Goal: Information Seeking & Learning: Compare options

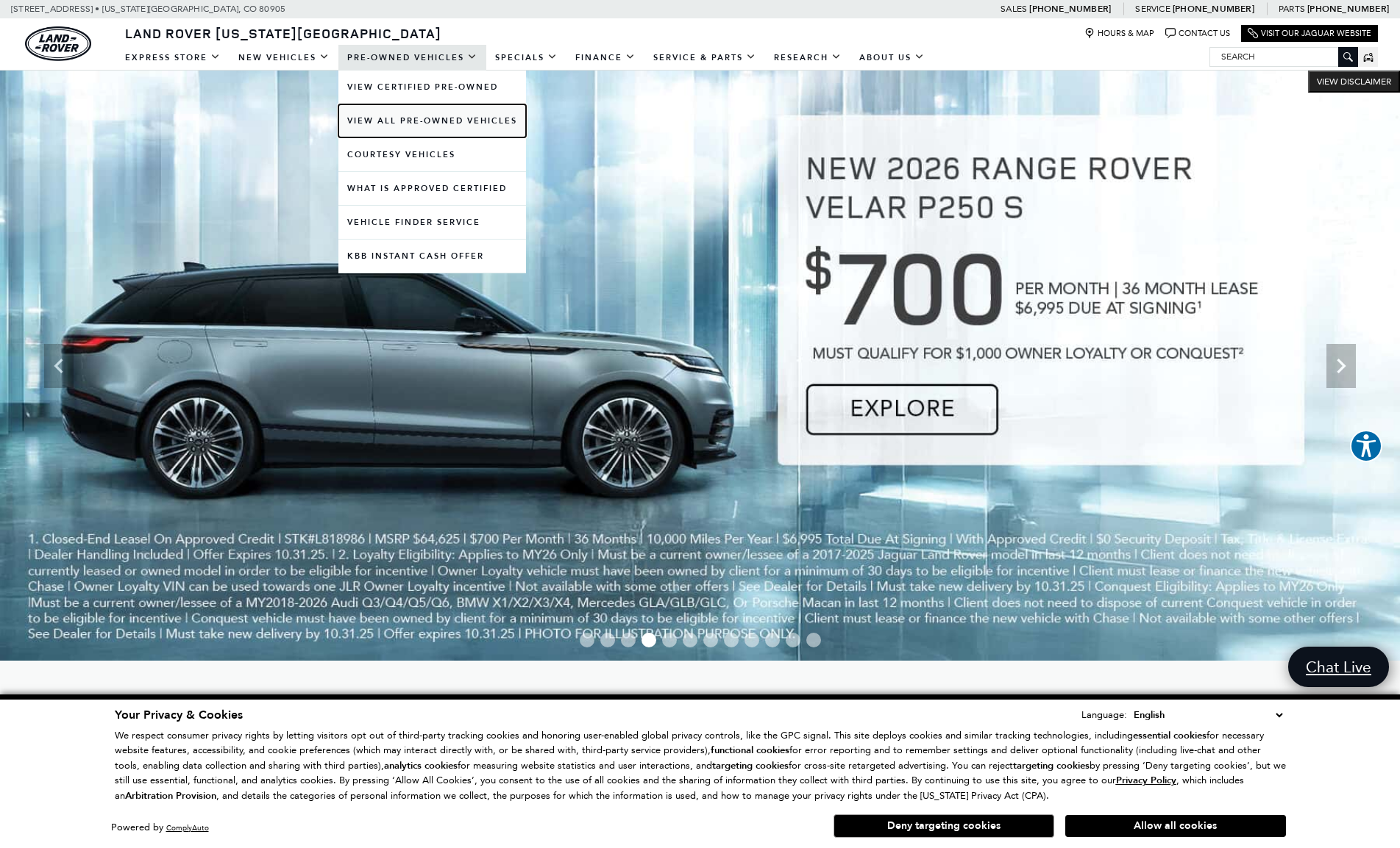
click at [401, 121] on link "View All Pre-Owned Vehicles" at bounding box center [432, 121] width 188 height 33
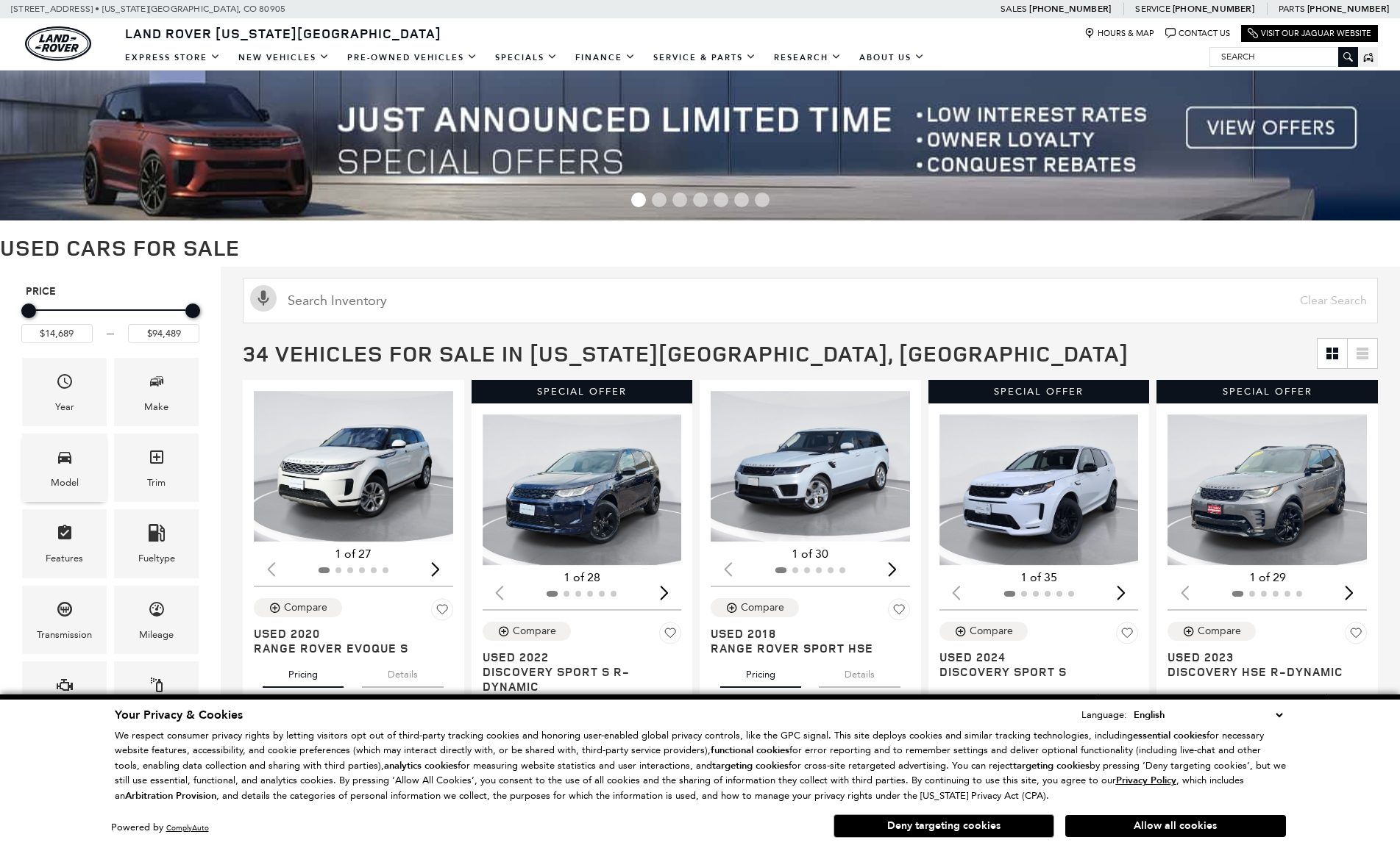
click at [77, 479] on div "Model" at bounding box center [65, 483] width 28 height 17
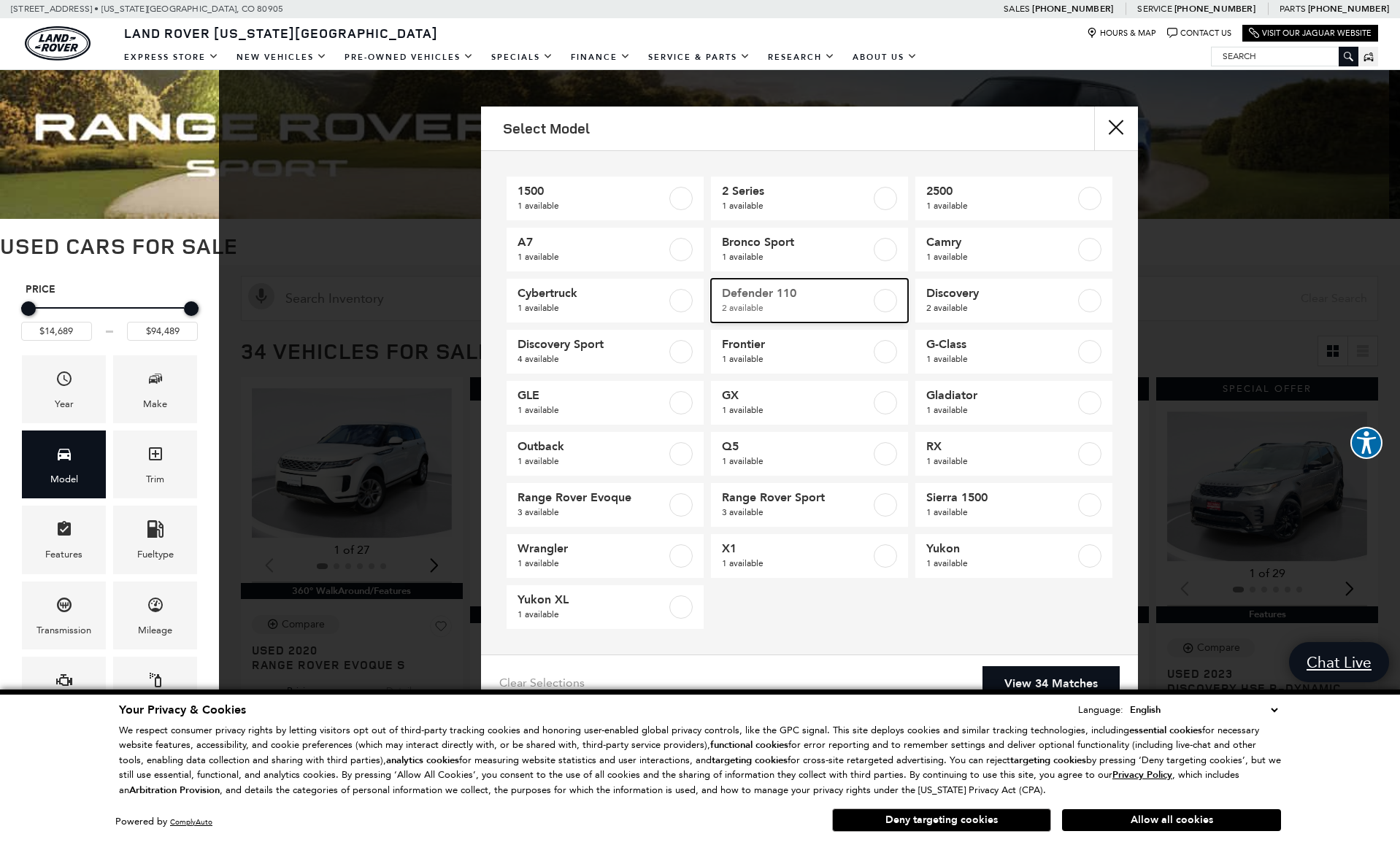
click at [884, 304] on label at bounding box center [885, 301] width 23 height 23
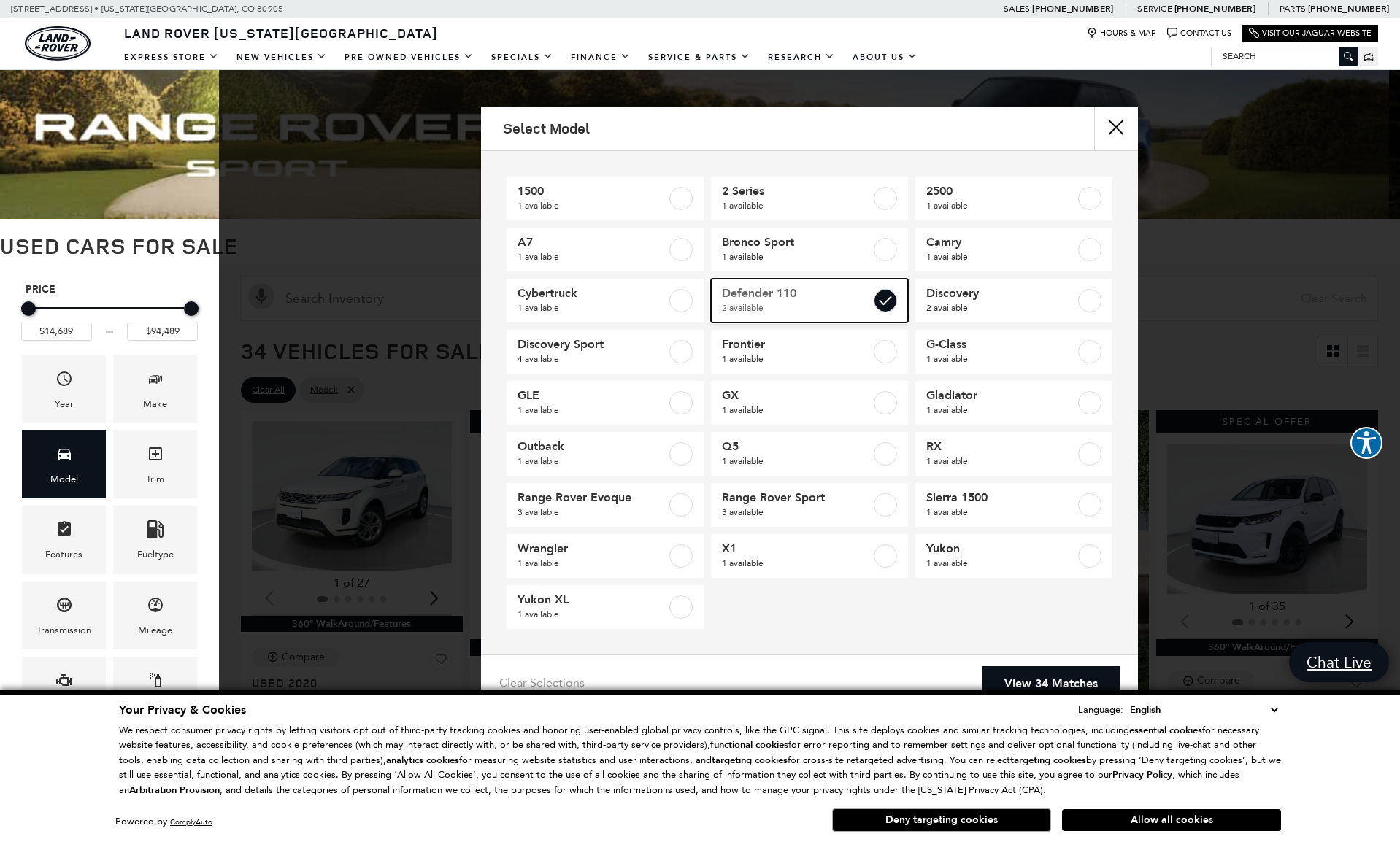
type input "$57,689"
type input "$65,489"
checkbox input "true"
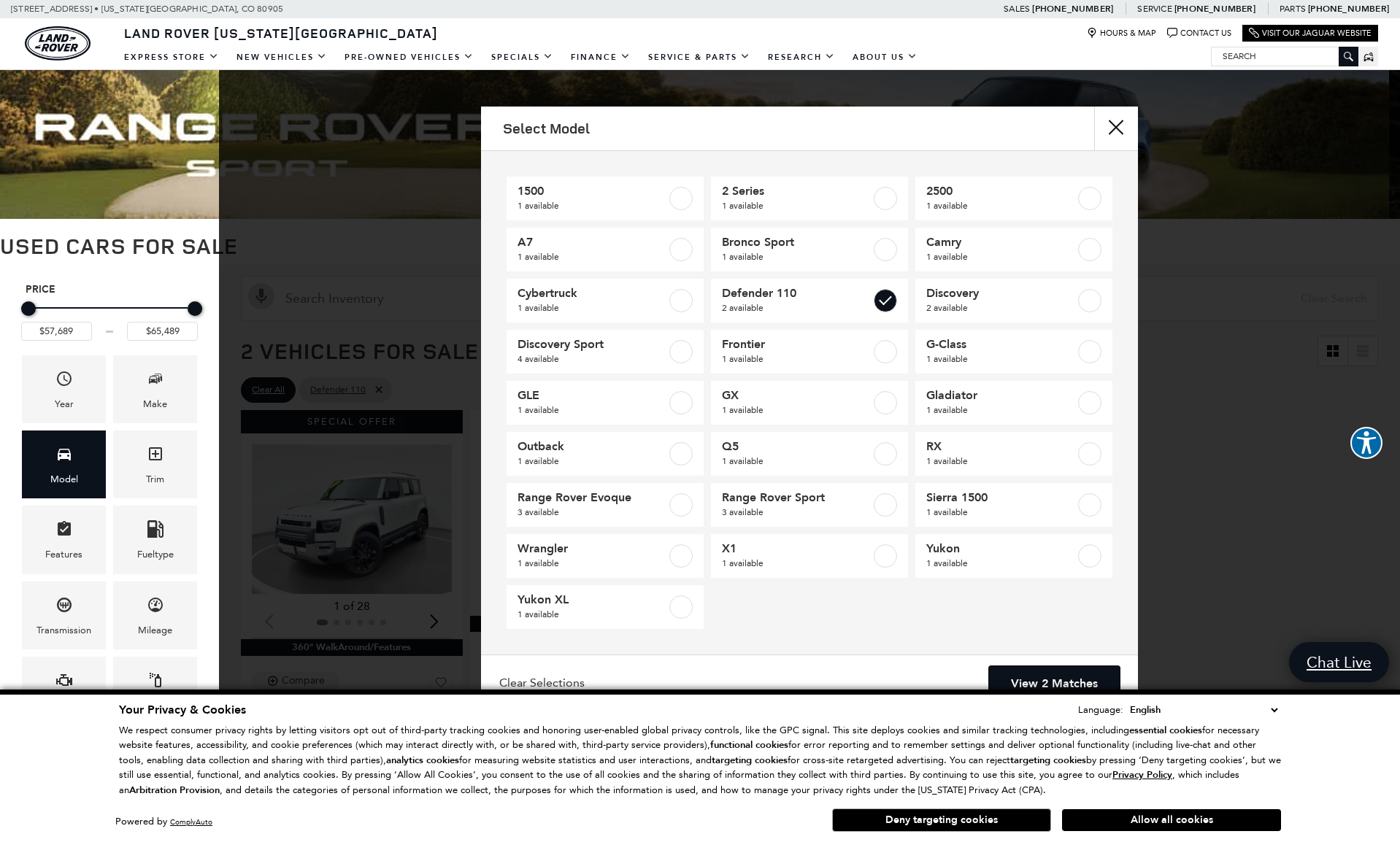
click at [1058, 683] on link "View 2 Matches" at bounding box center [1054, 685] width 131 height 36
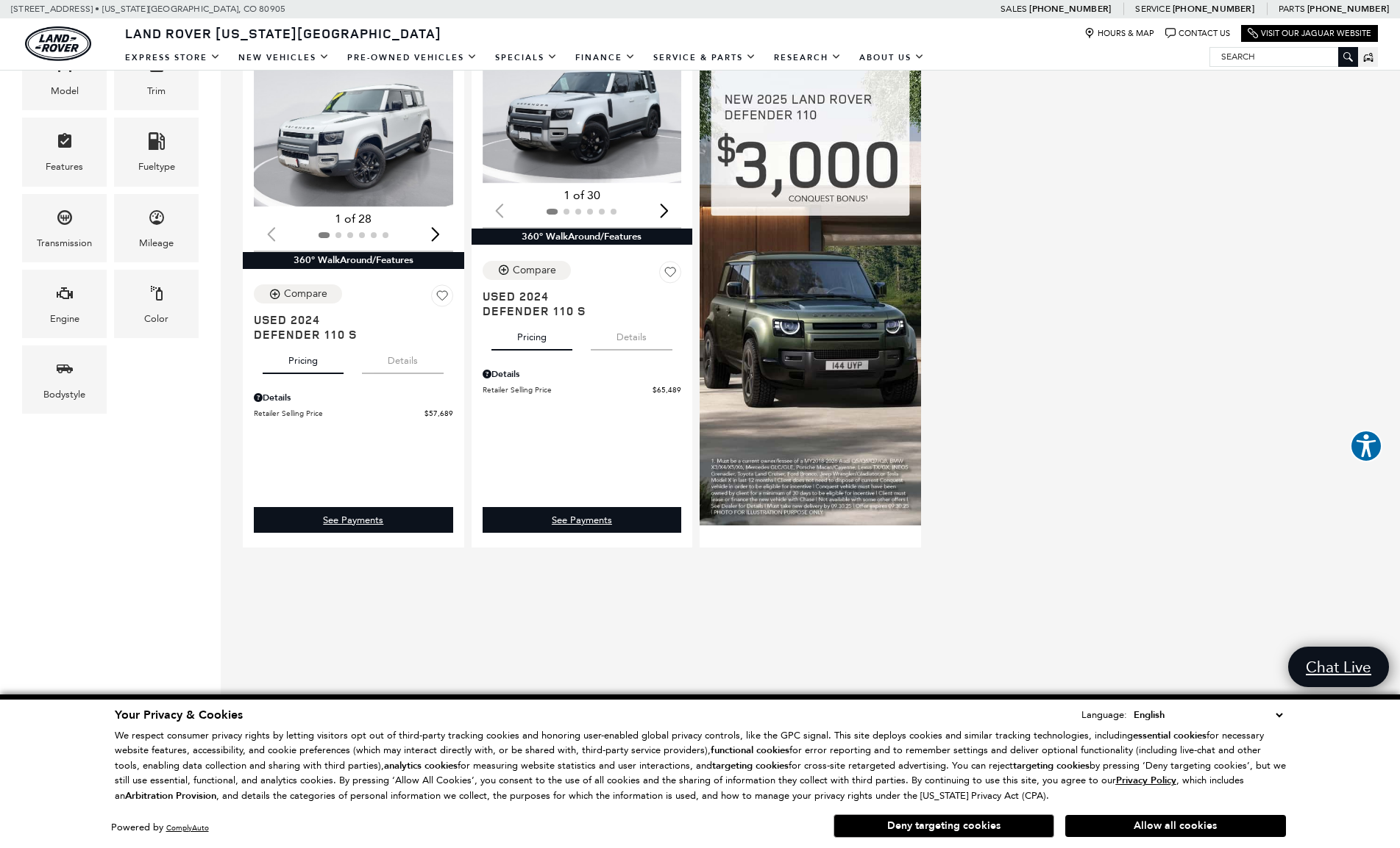
scroll to position [294, 0]
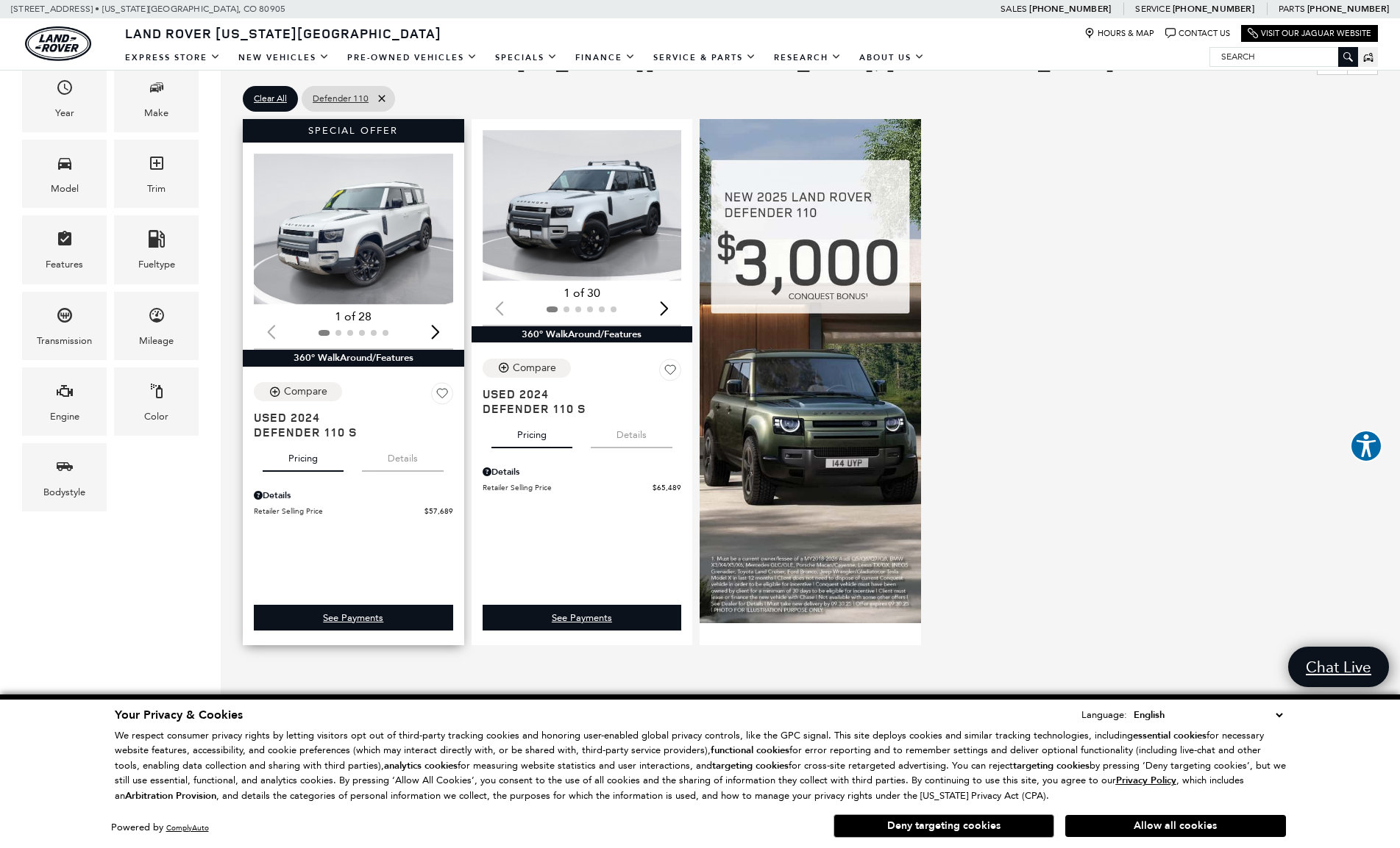
click at [347, 234] on img "1 / 2" at bounding box center [355, 230] width 201 height 152
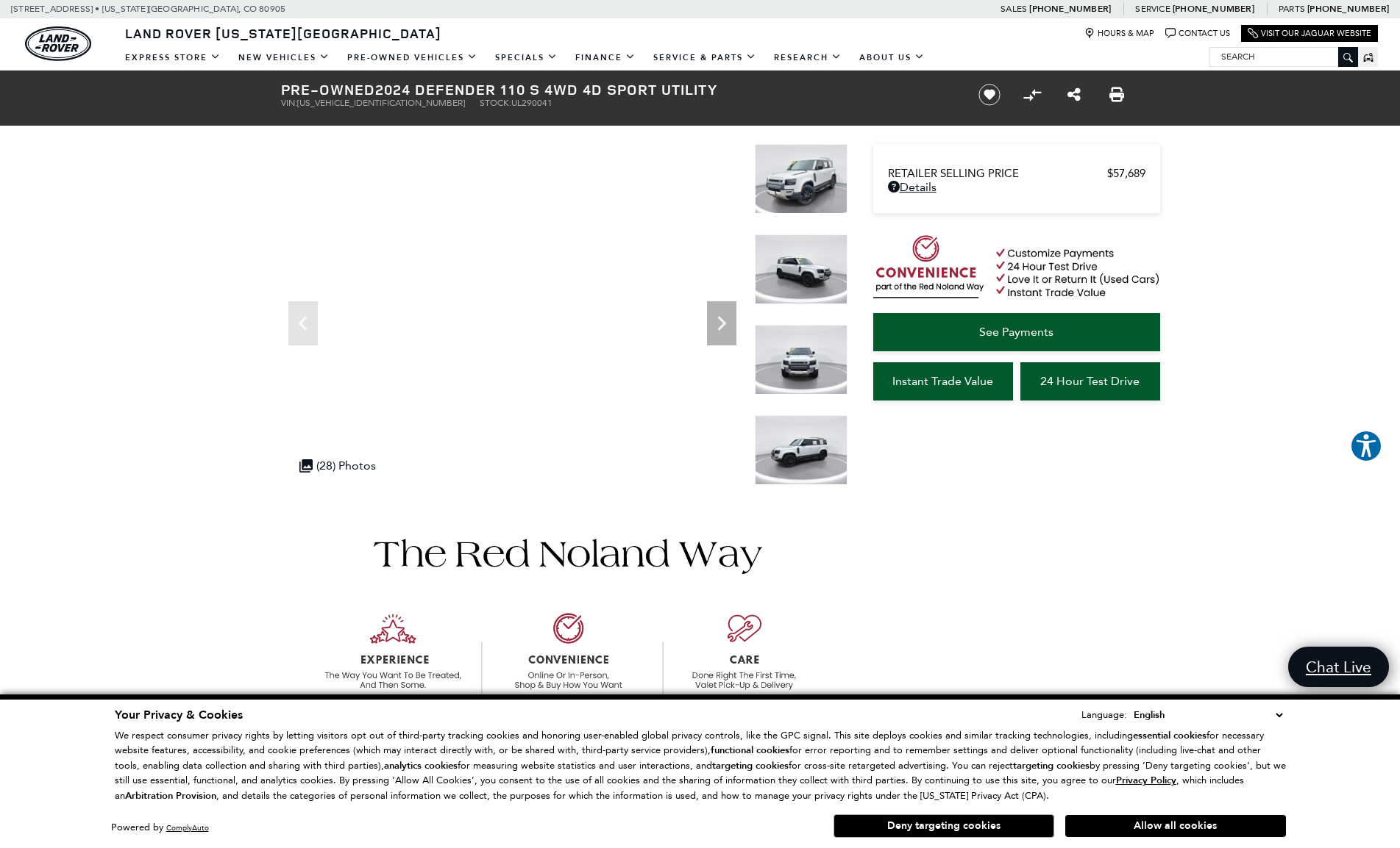
click at [801, 447] on img at bounding box center [800, 450] width 92 height 70
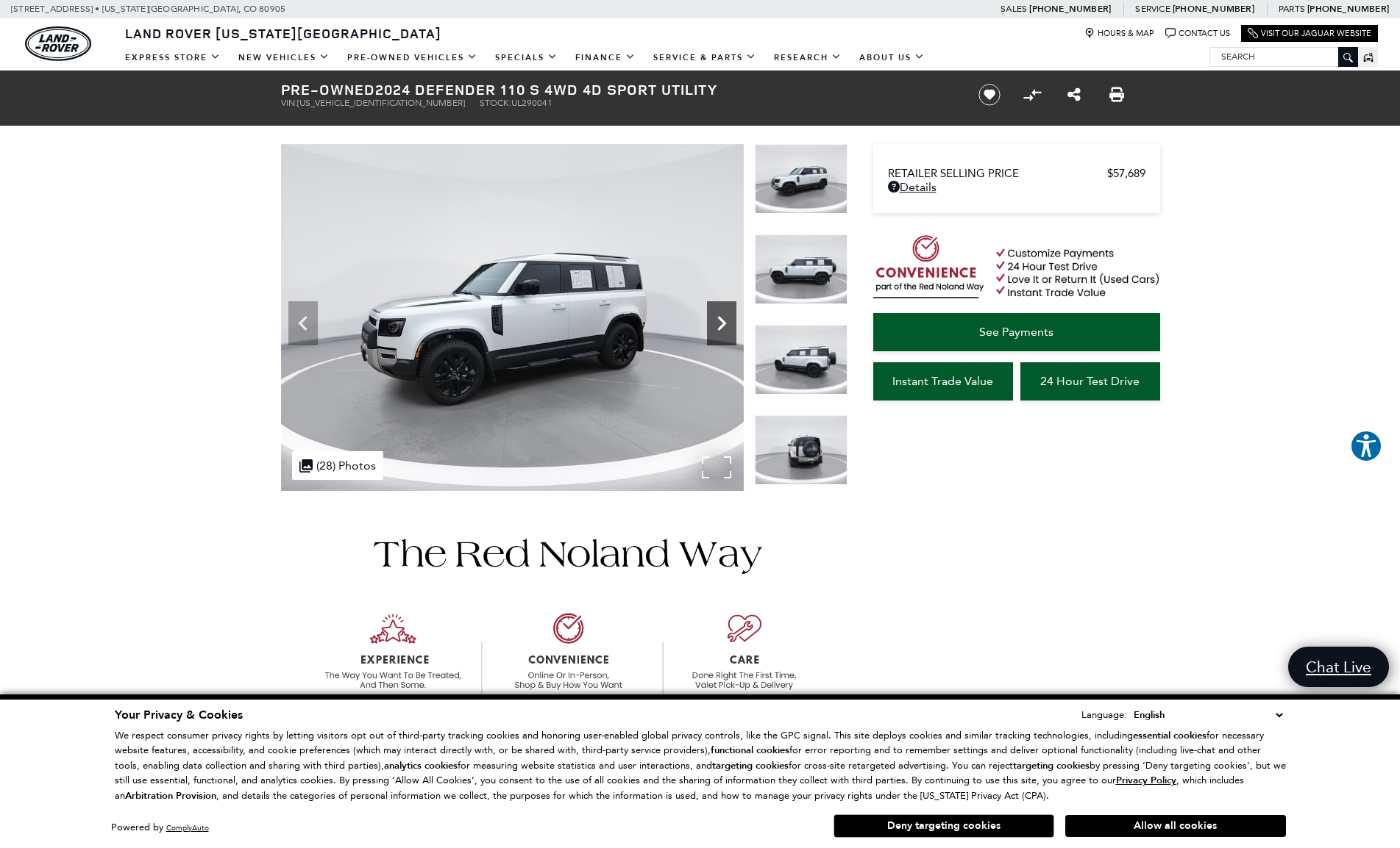
click at [712, 327] on icon "Next" at bounding box center [721, 323] width 29 height 29
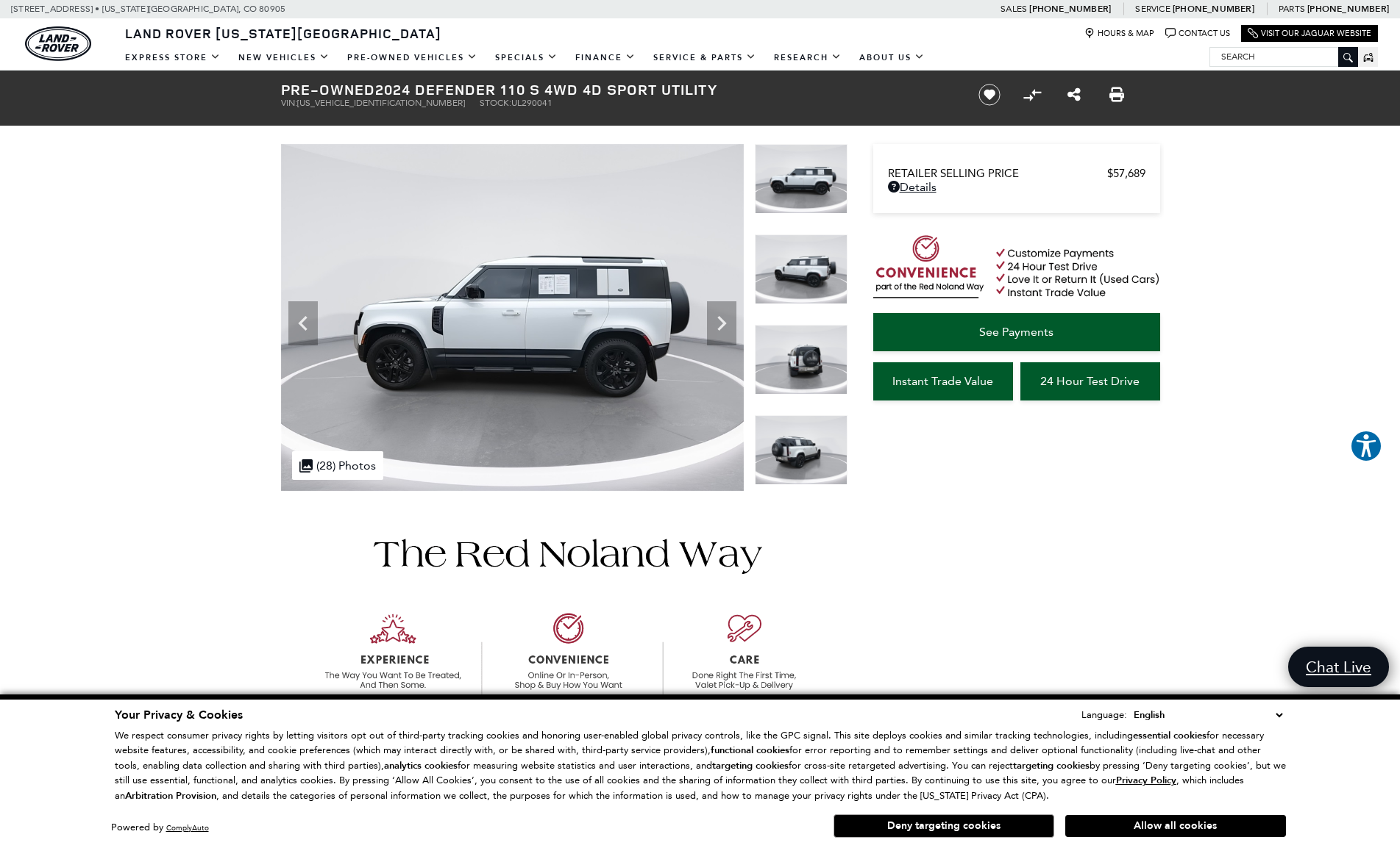
click at [793, 448] on img at bounding box center [800, 450] width 92 height 70
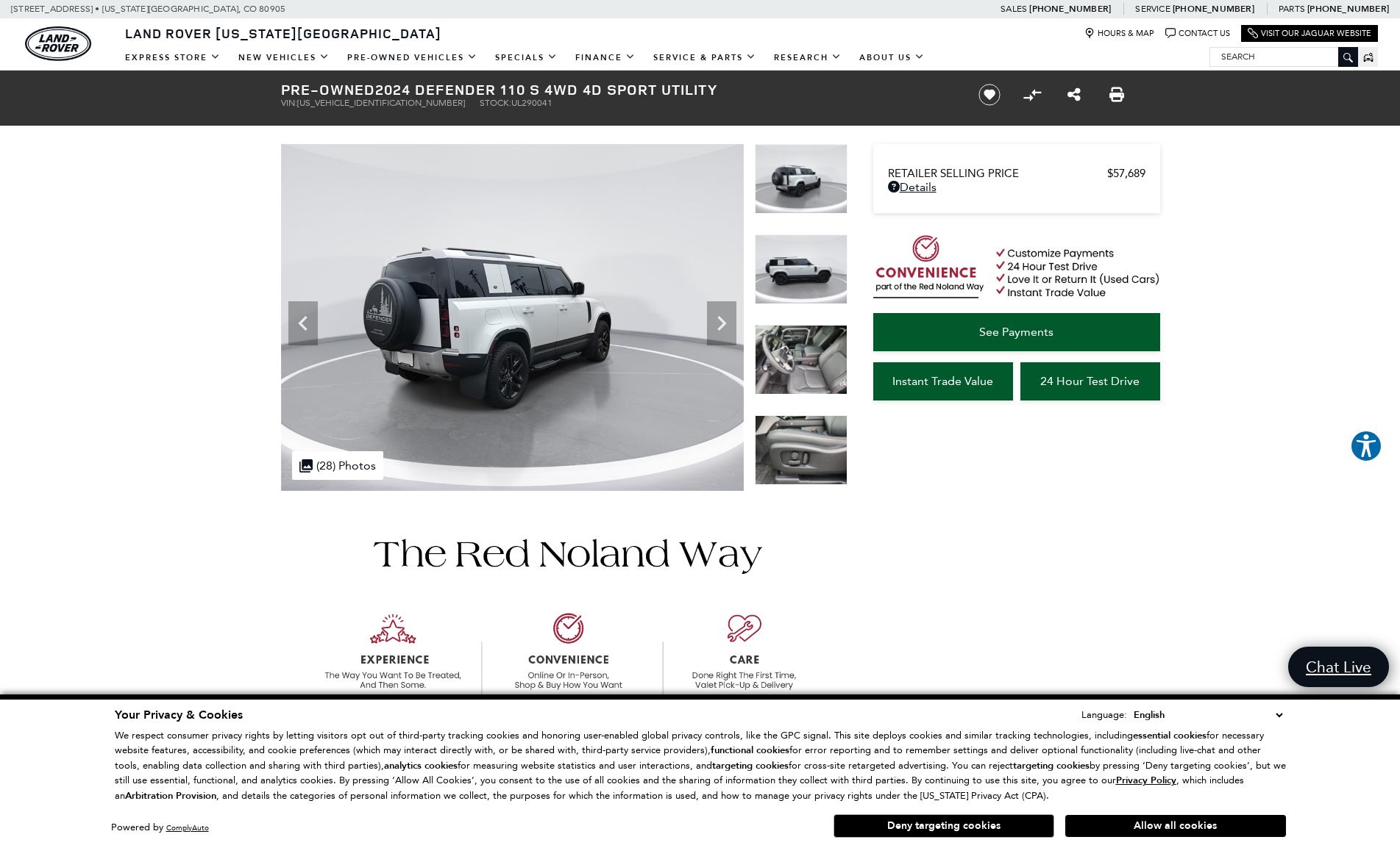
click at [794, 438] on img at bounding box center [800, 450] width 92 height 70
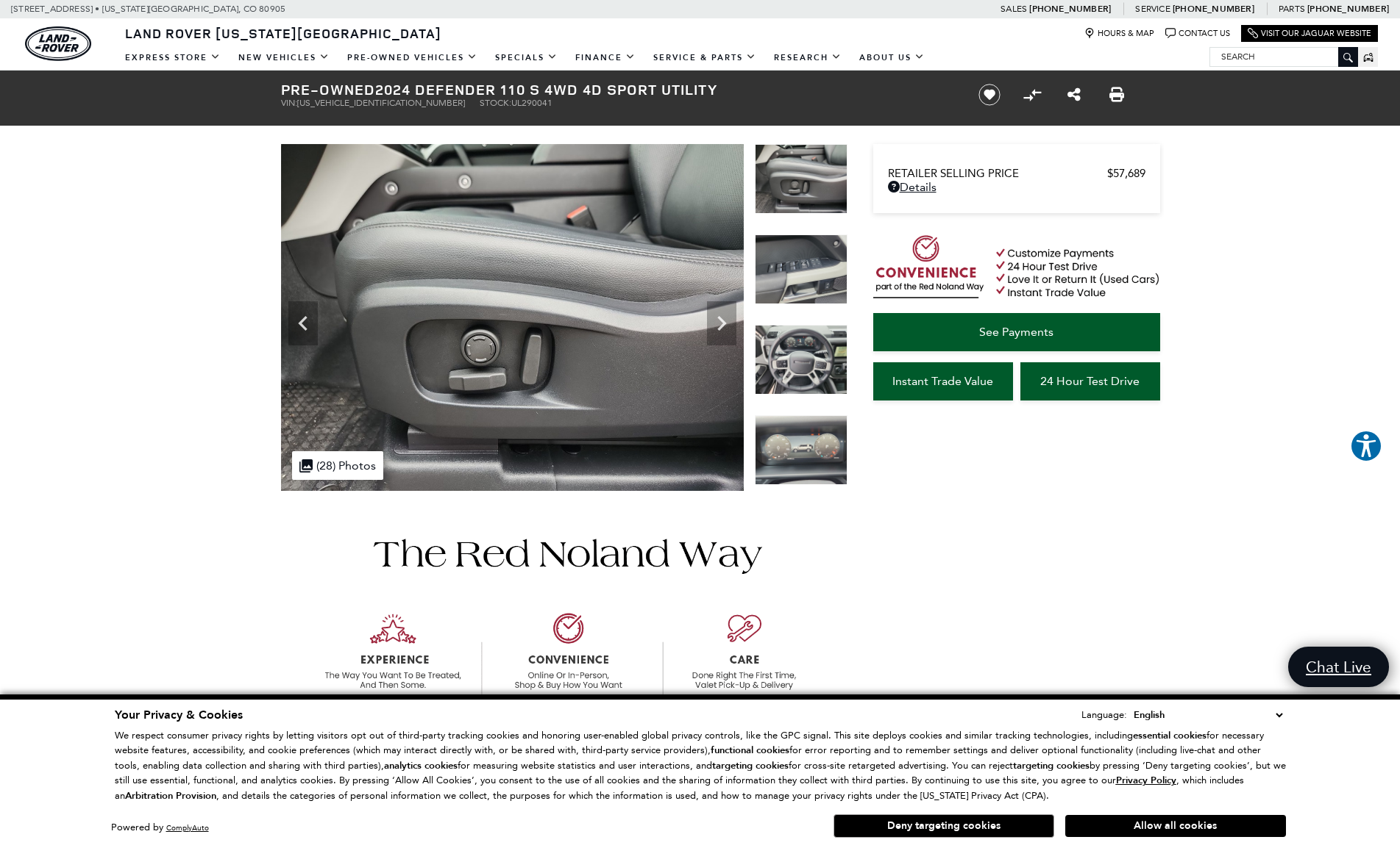
click at [812, 365] on img at bounding box center [800, 360] width 92 height 70
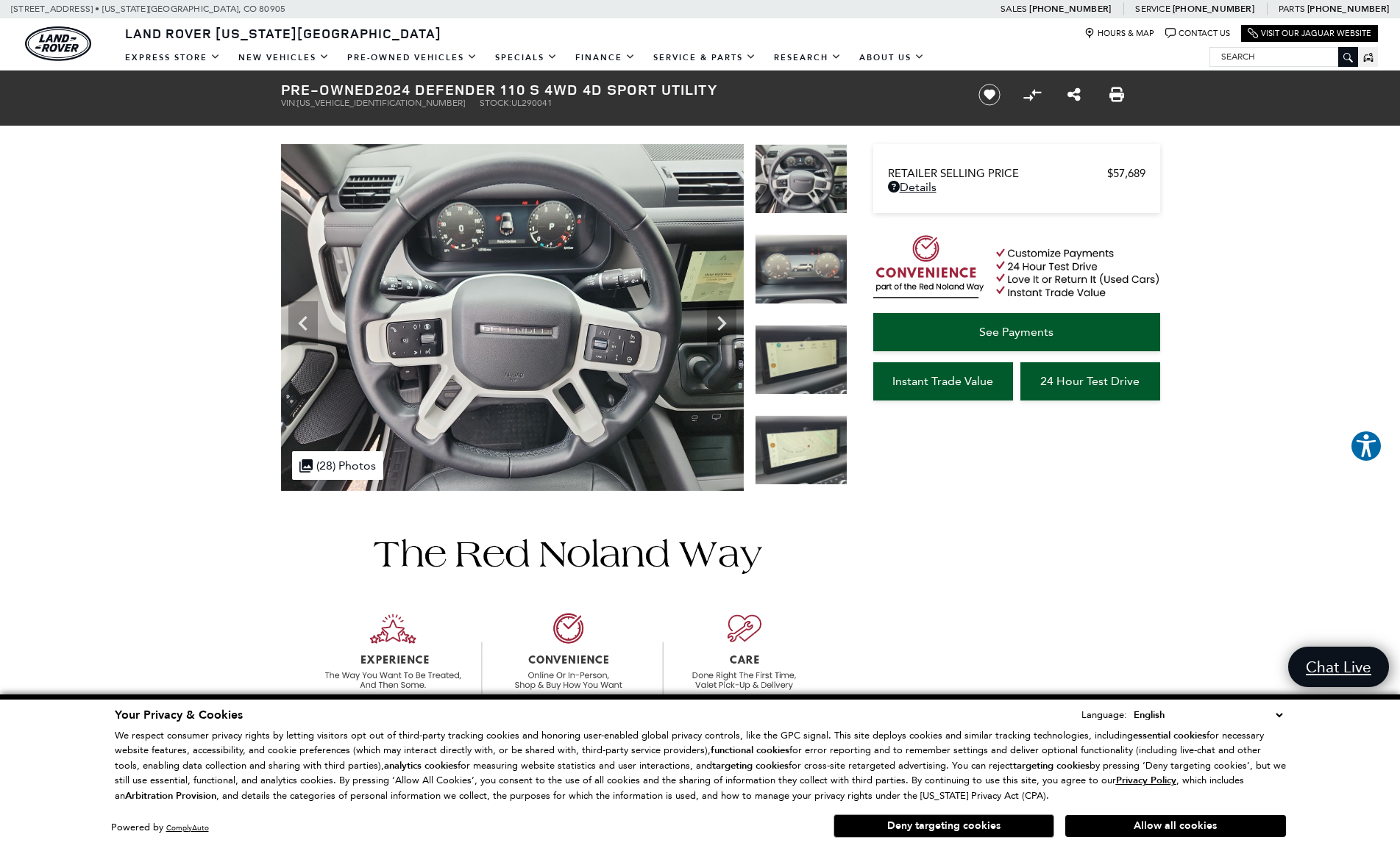
click at [800, 435] on img at bounding box center [800, 450] width 92 height 70
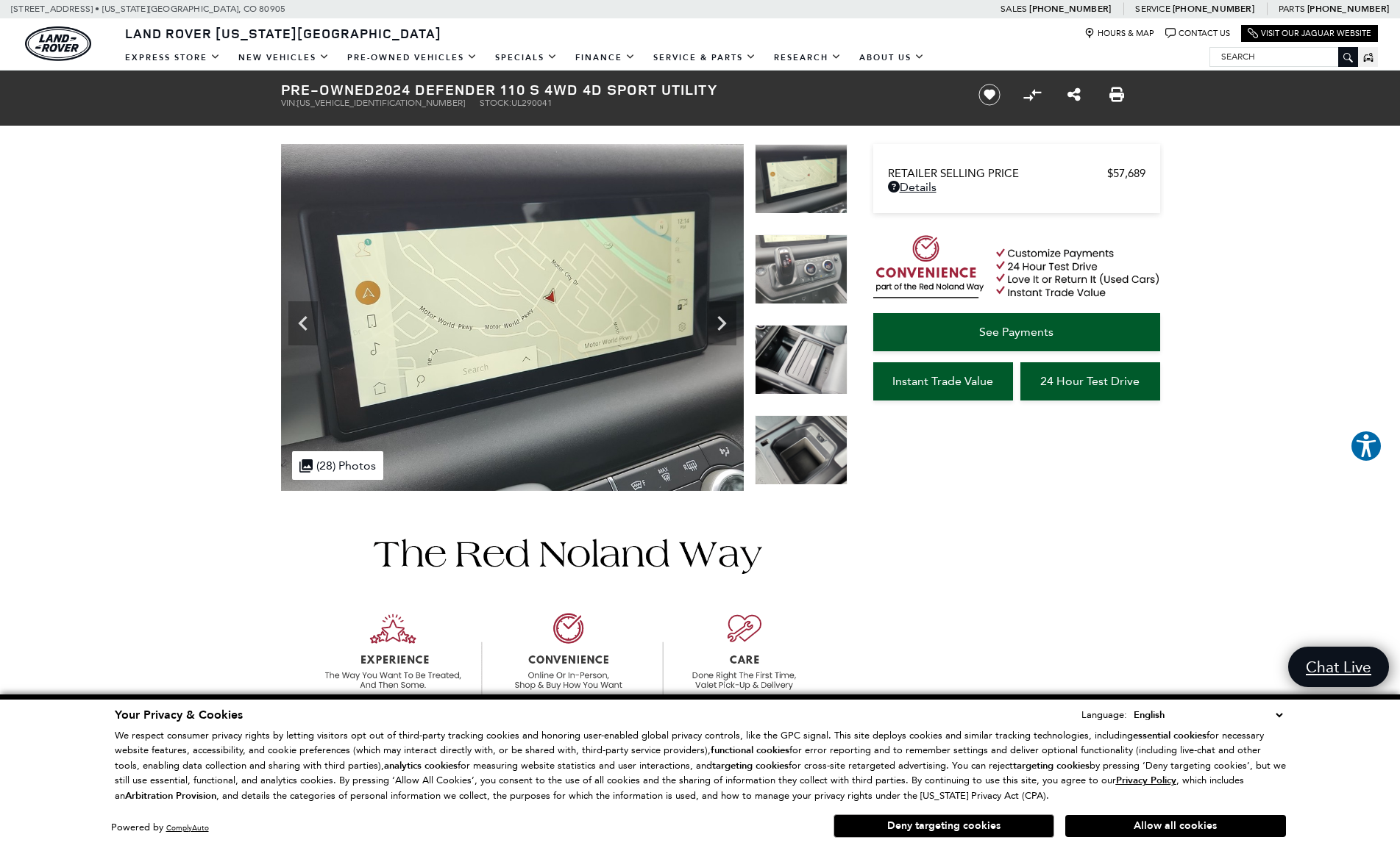
click at [800, 436] on img at bounding box center [800, 450] width 92 height 70
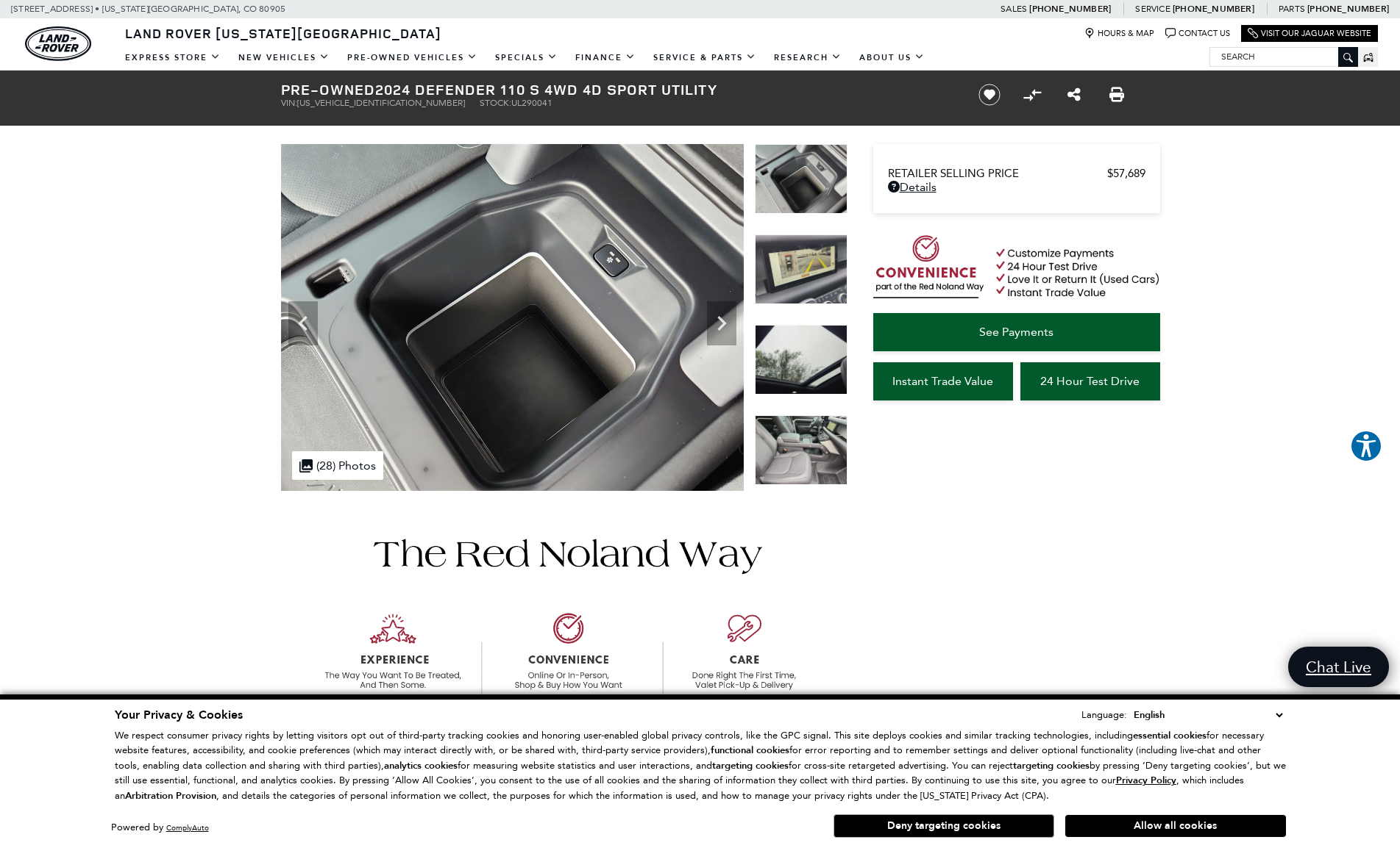
click at [799, 436] on img at bounding box center [800, 450] width 92 height 70
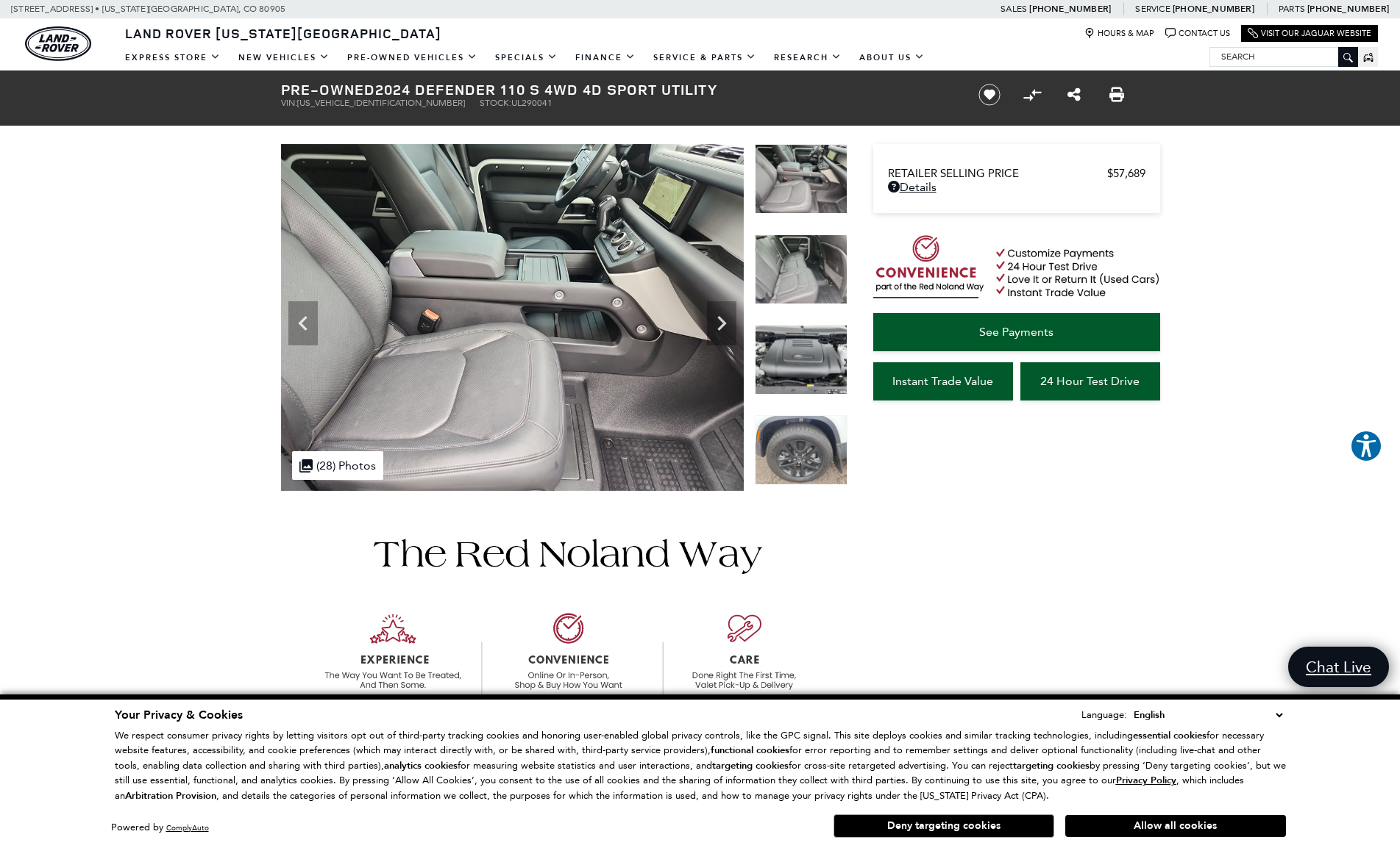
click at [798, 433] on img at bounding box center [800, 450] width 92 height 70
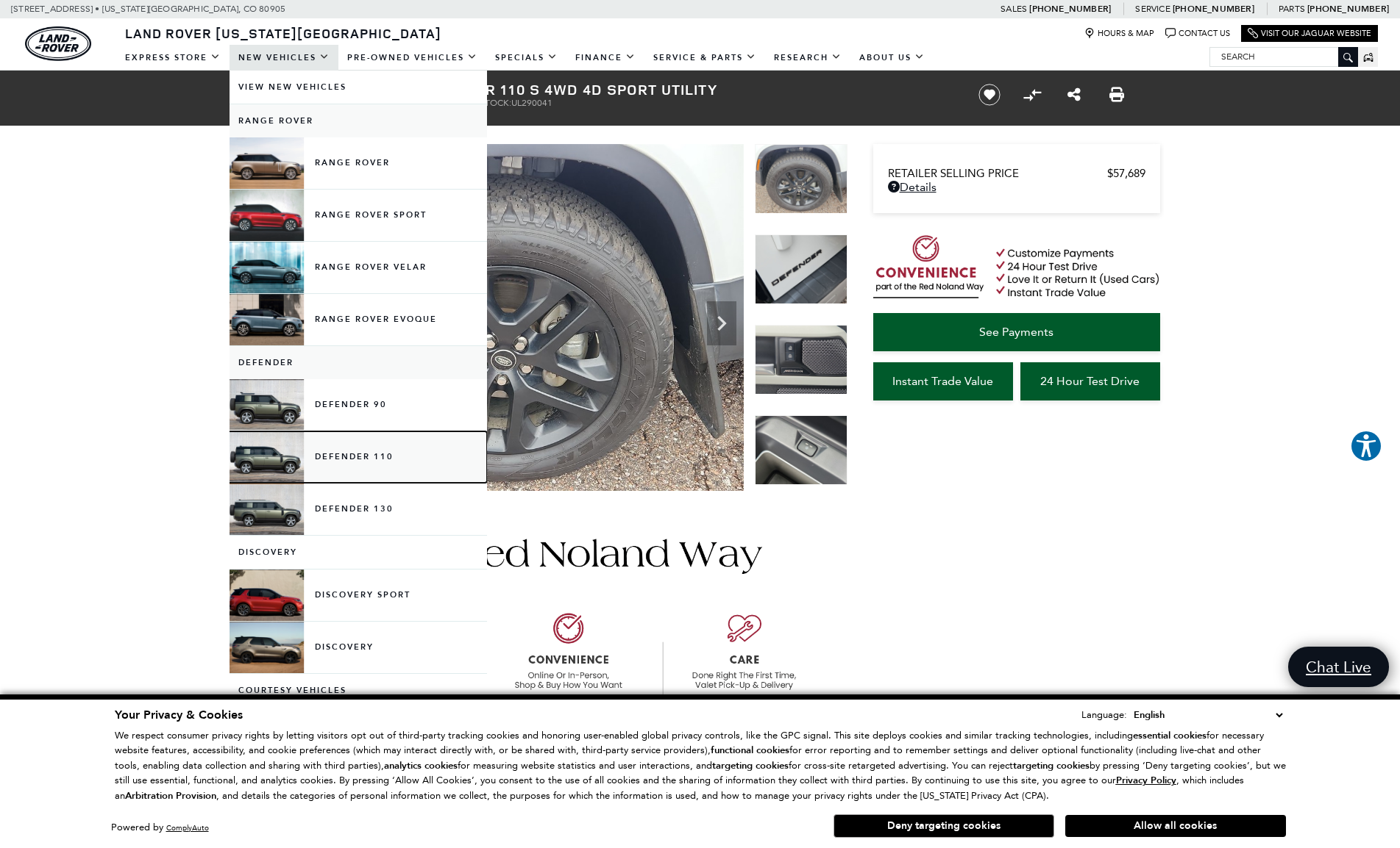
click at [367, 468] on link "Defender 110" at bounding box center [358, 457] width 258 height 52
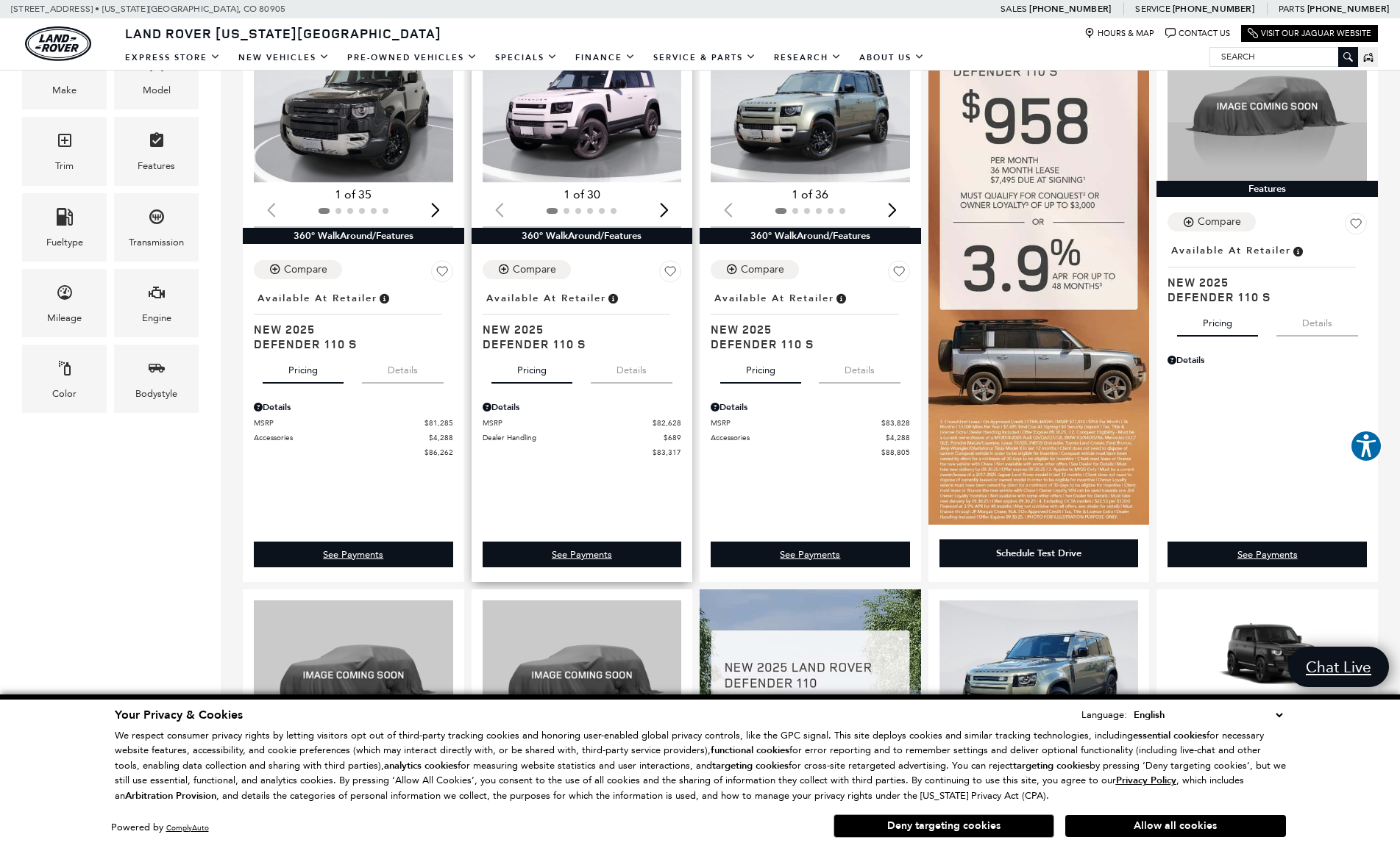
scroll to position [294, 0]
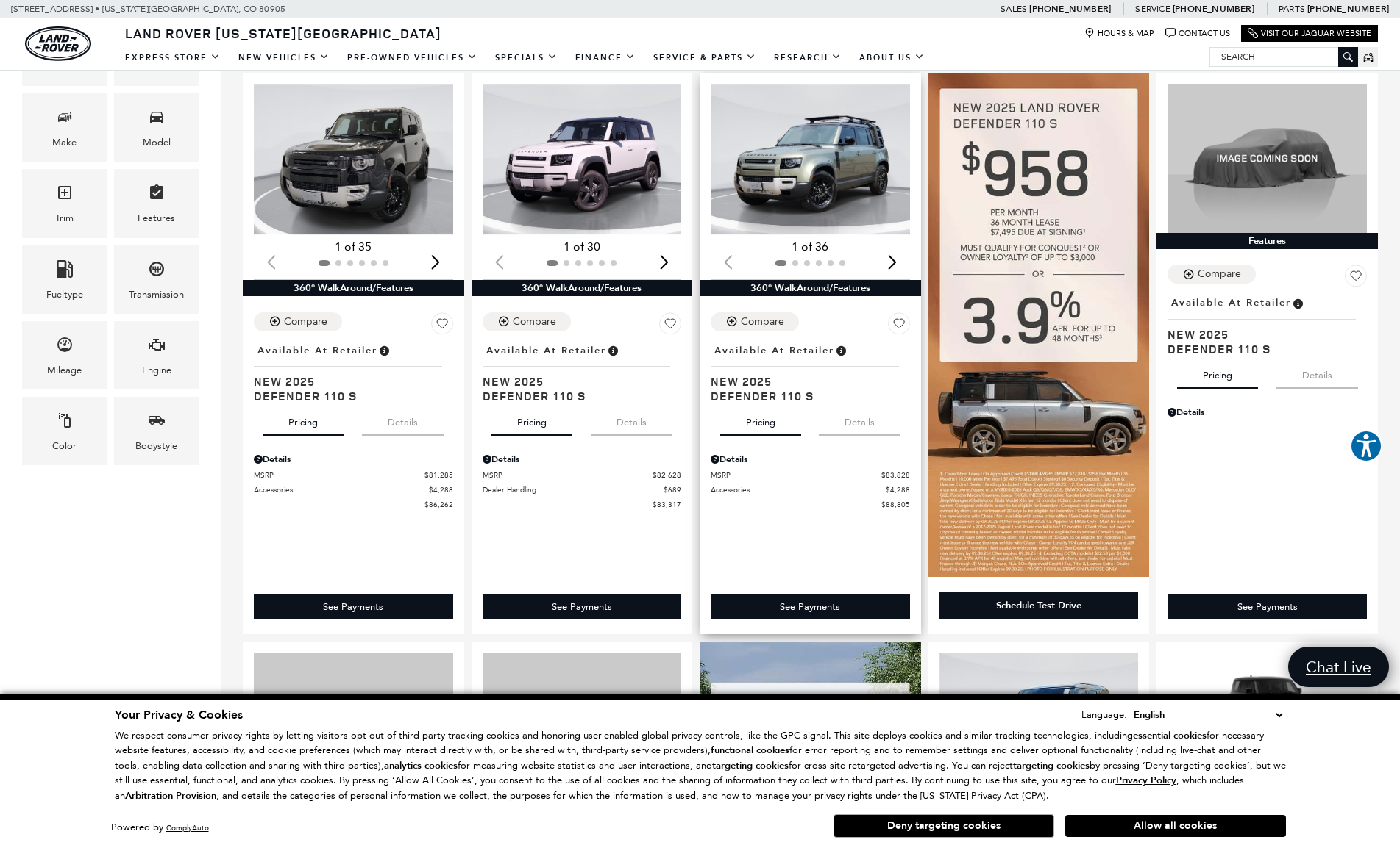
click at [854, 155] on img "1 / 2" at bounding box center [811, 160] width 201 height 152
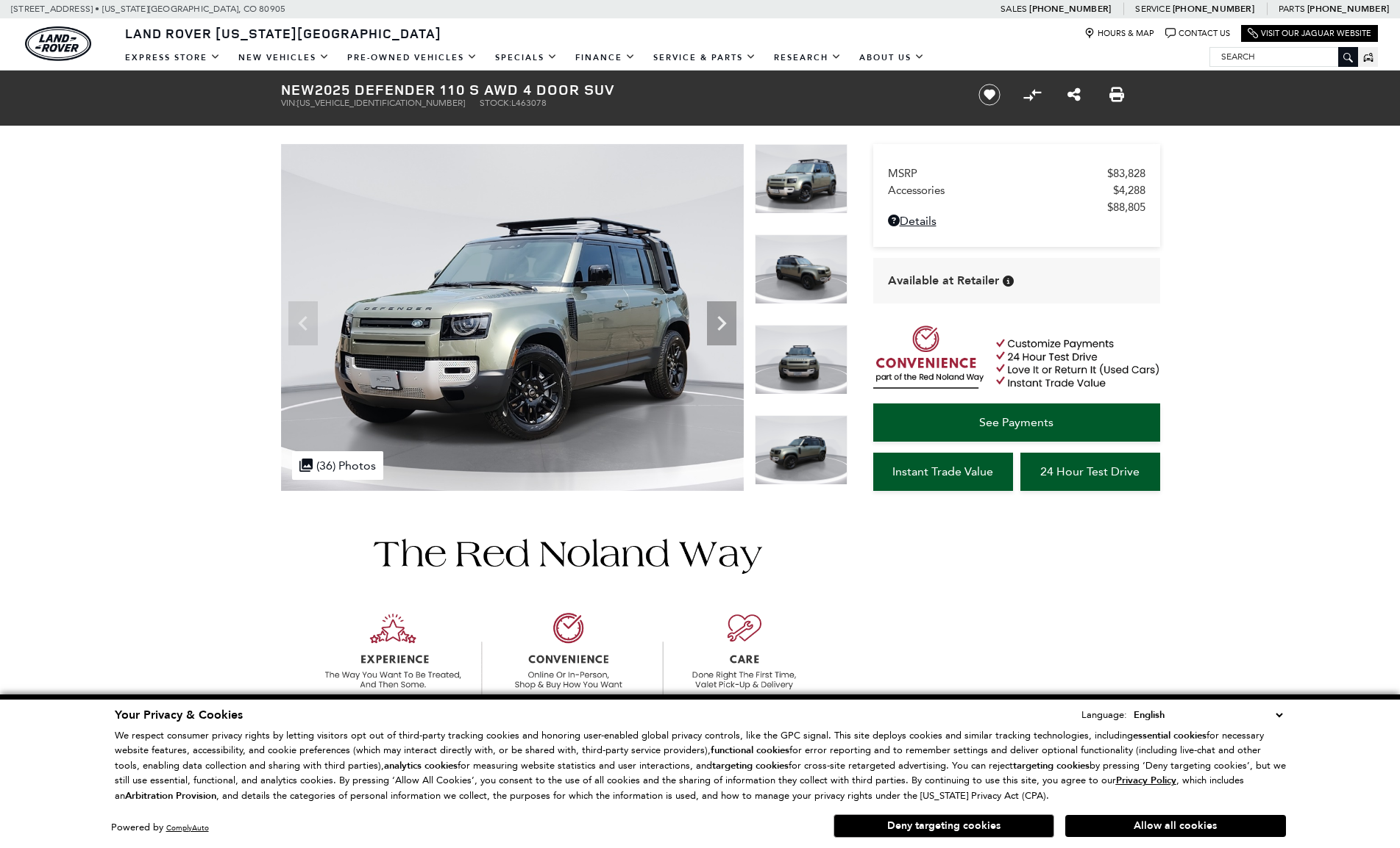
click at [717, 330] on icon "Next" at bounding box center [721, 323] width 29 height 29
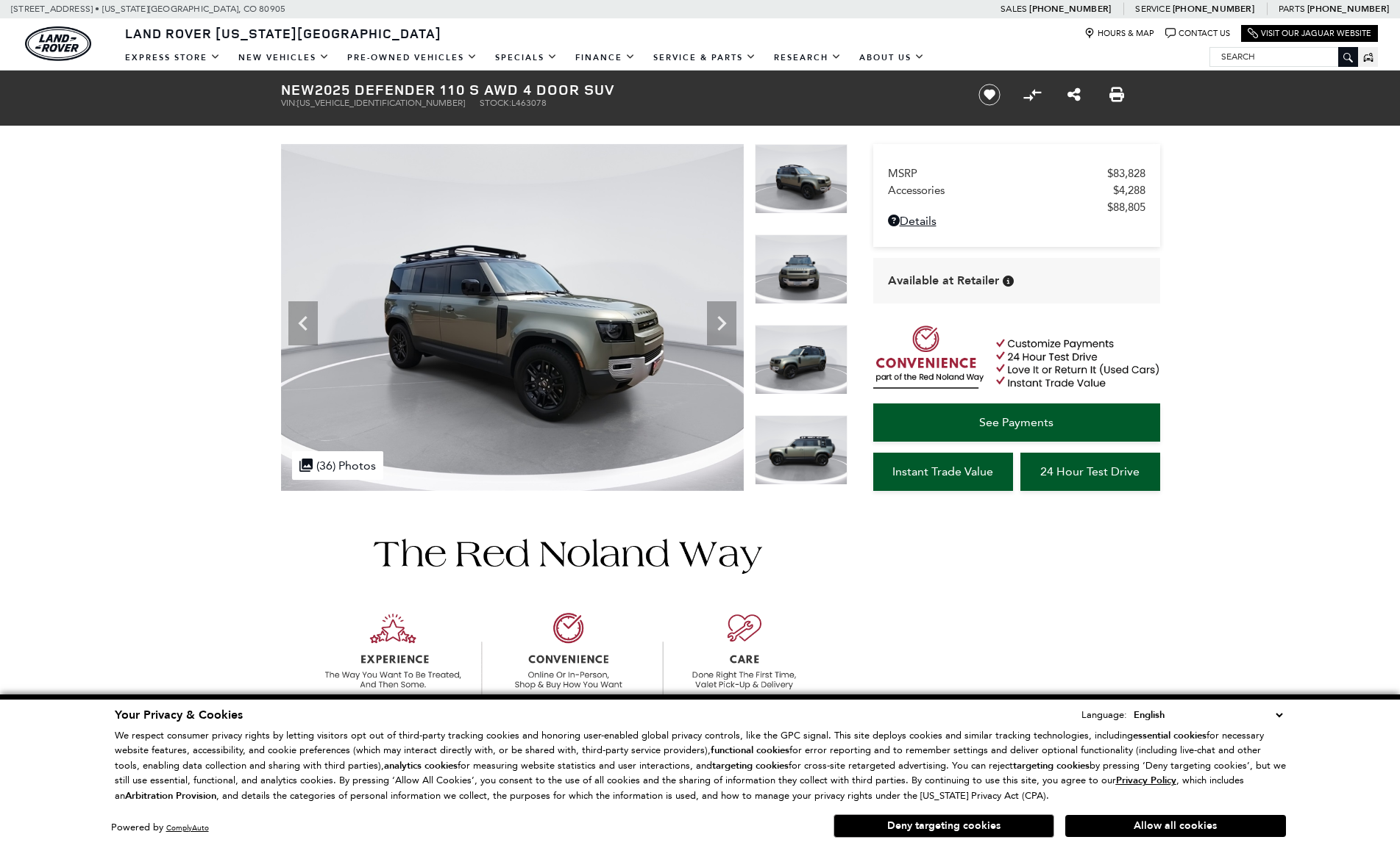
click at [717, 330] on icon "Next" at bounding box center [721, 323] width 29 height 29
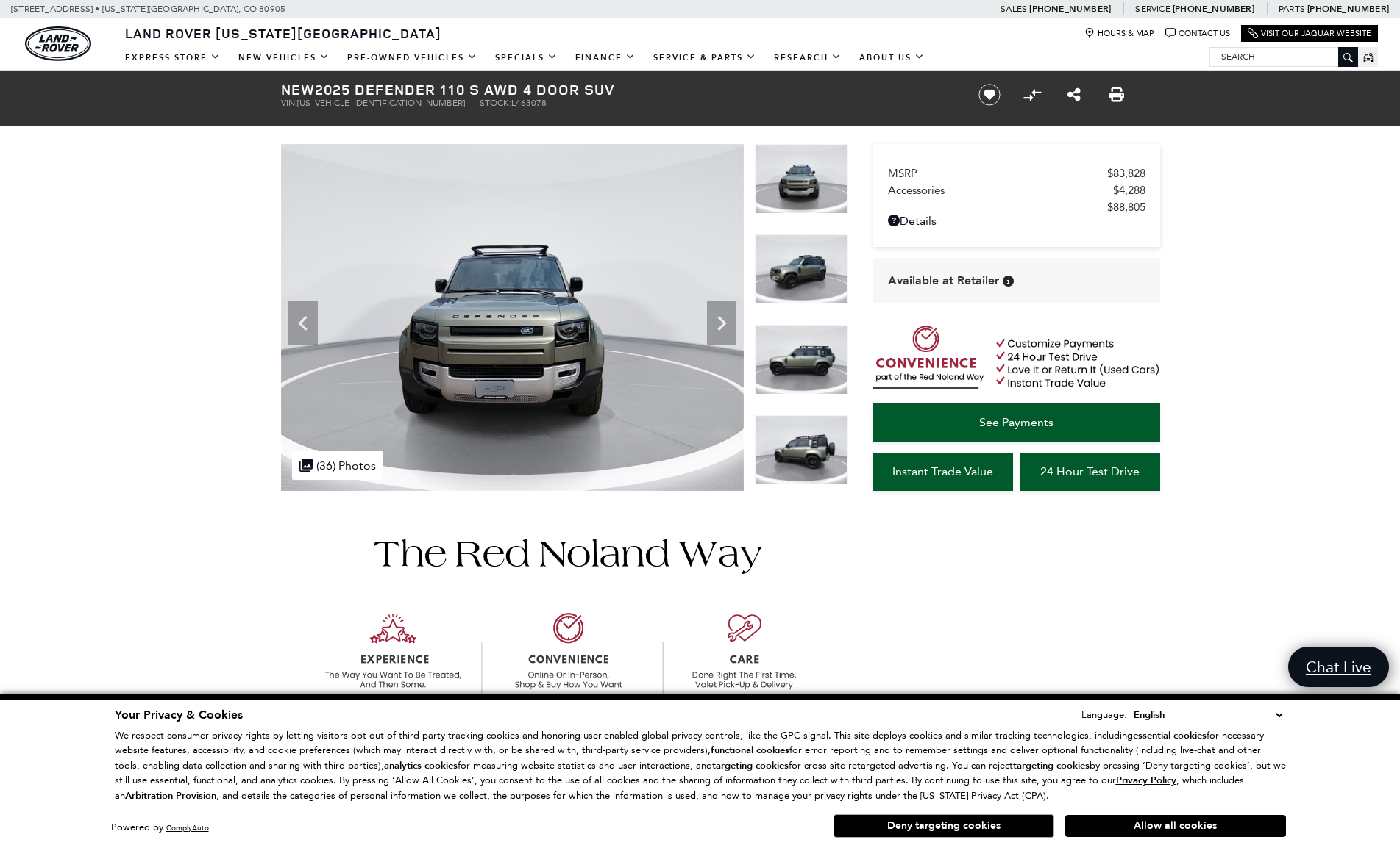
click at [717, 330] on icon "Next" at bounding box center [721, 323] width 29 height 29
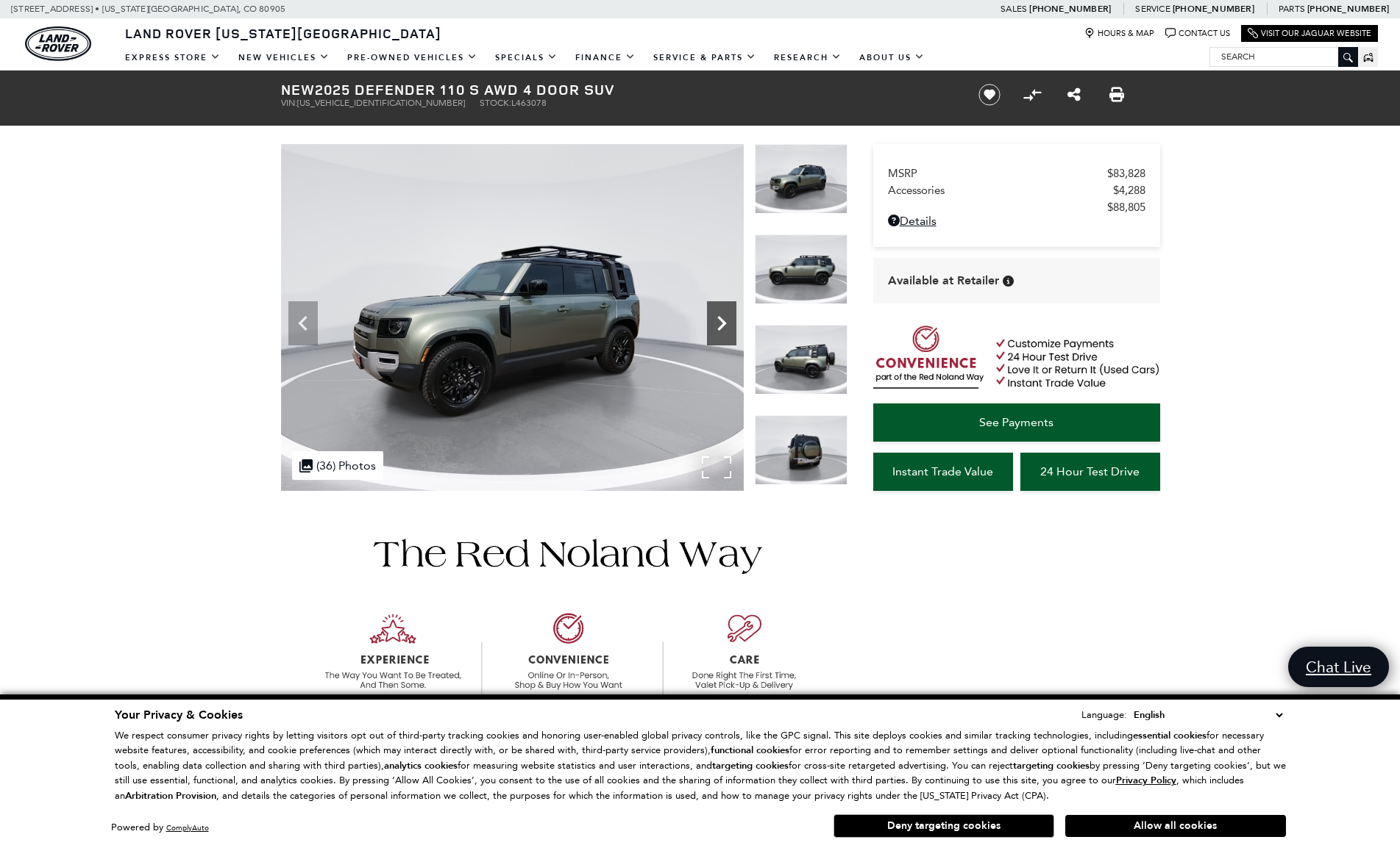
click at [717, 326] on icon "Next" at bounding box center [721, 323] width 29 height 29
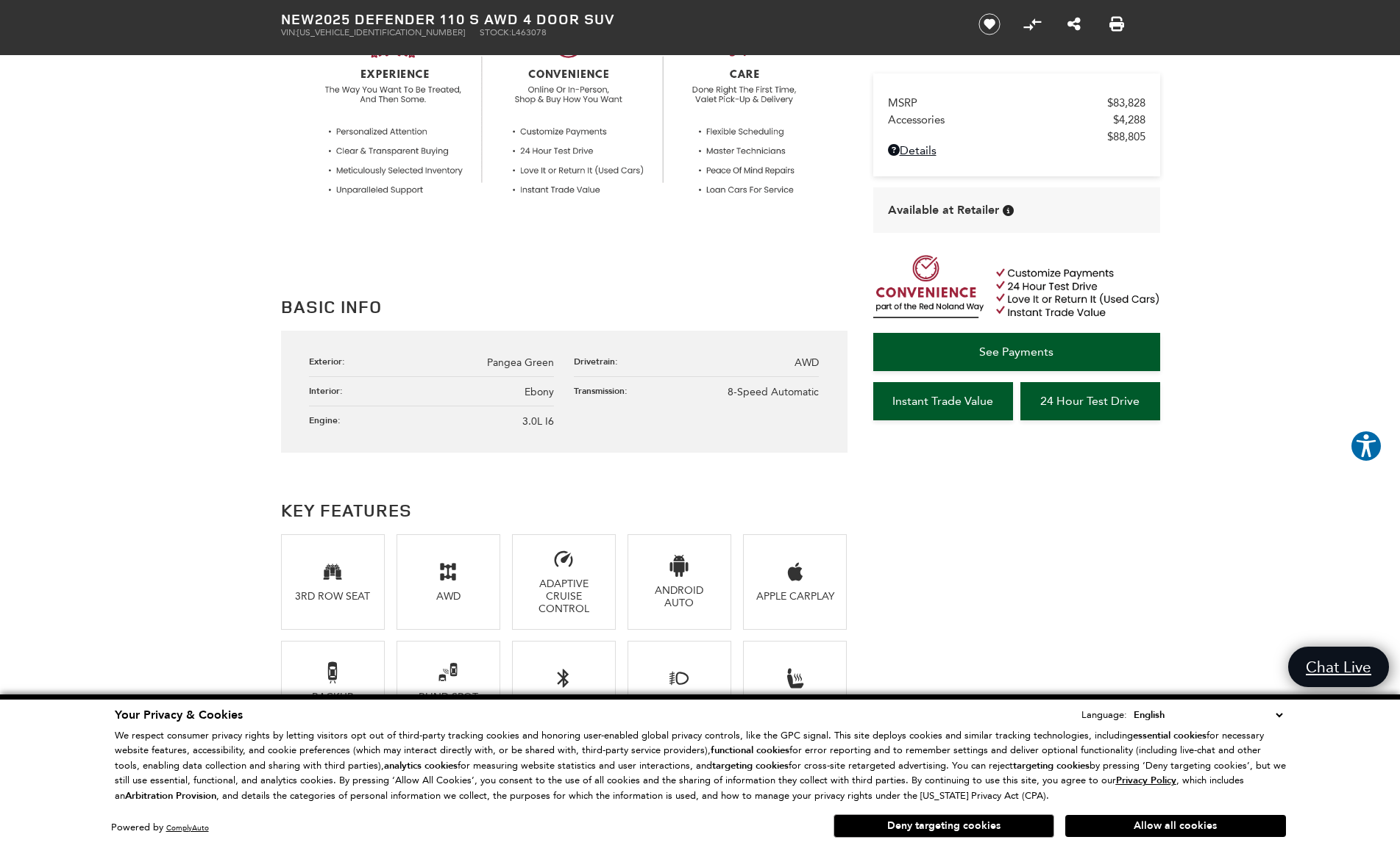
scroll to position [588, 0]
